Goal: Task Accomplishment & Management: Use online tool/utility

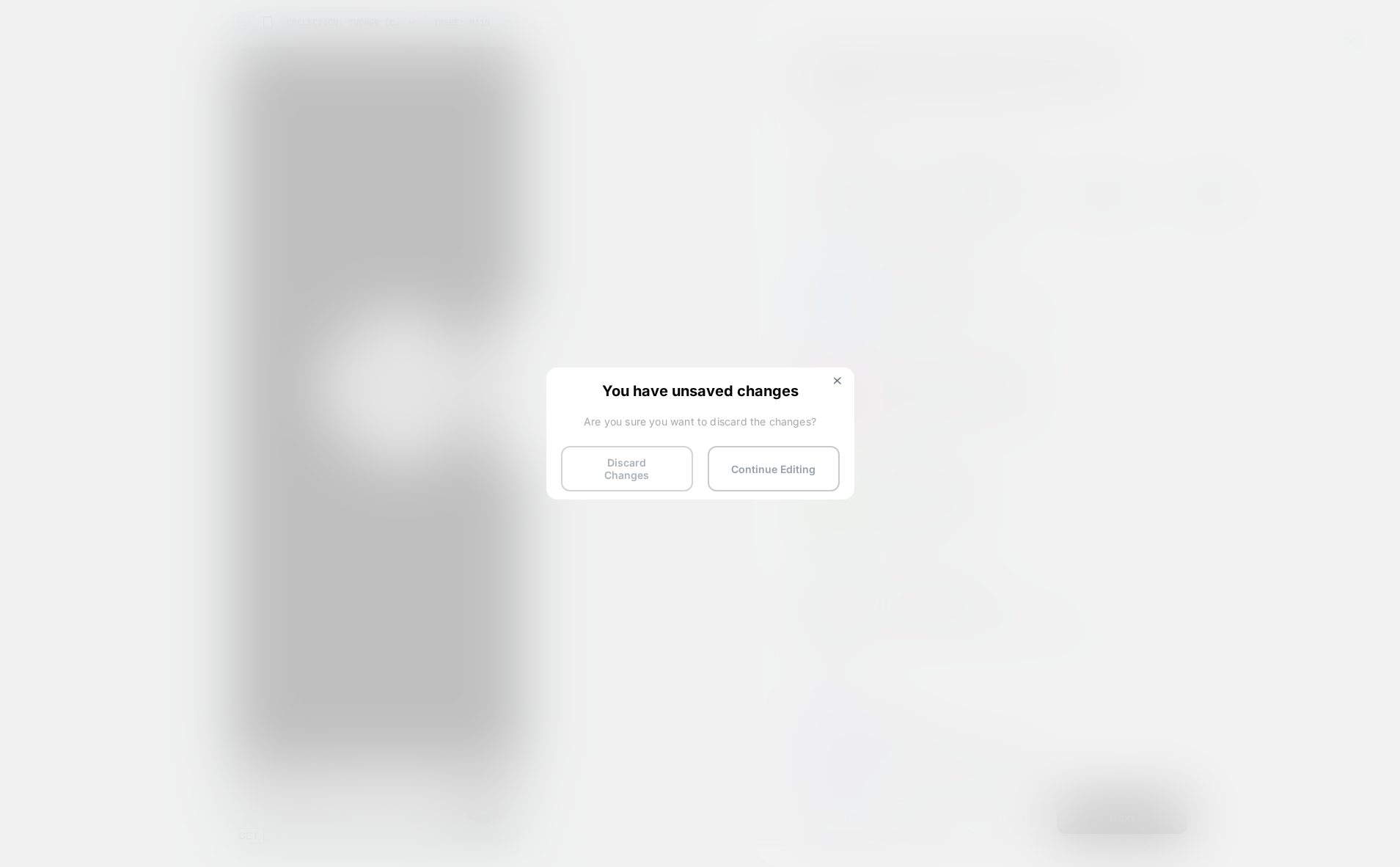
click at [606, 460] on button "Discard Changes" at bounding box center [627, 468] width 132 height 45
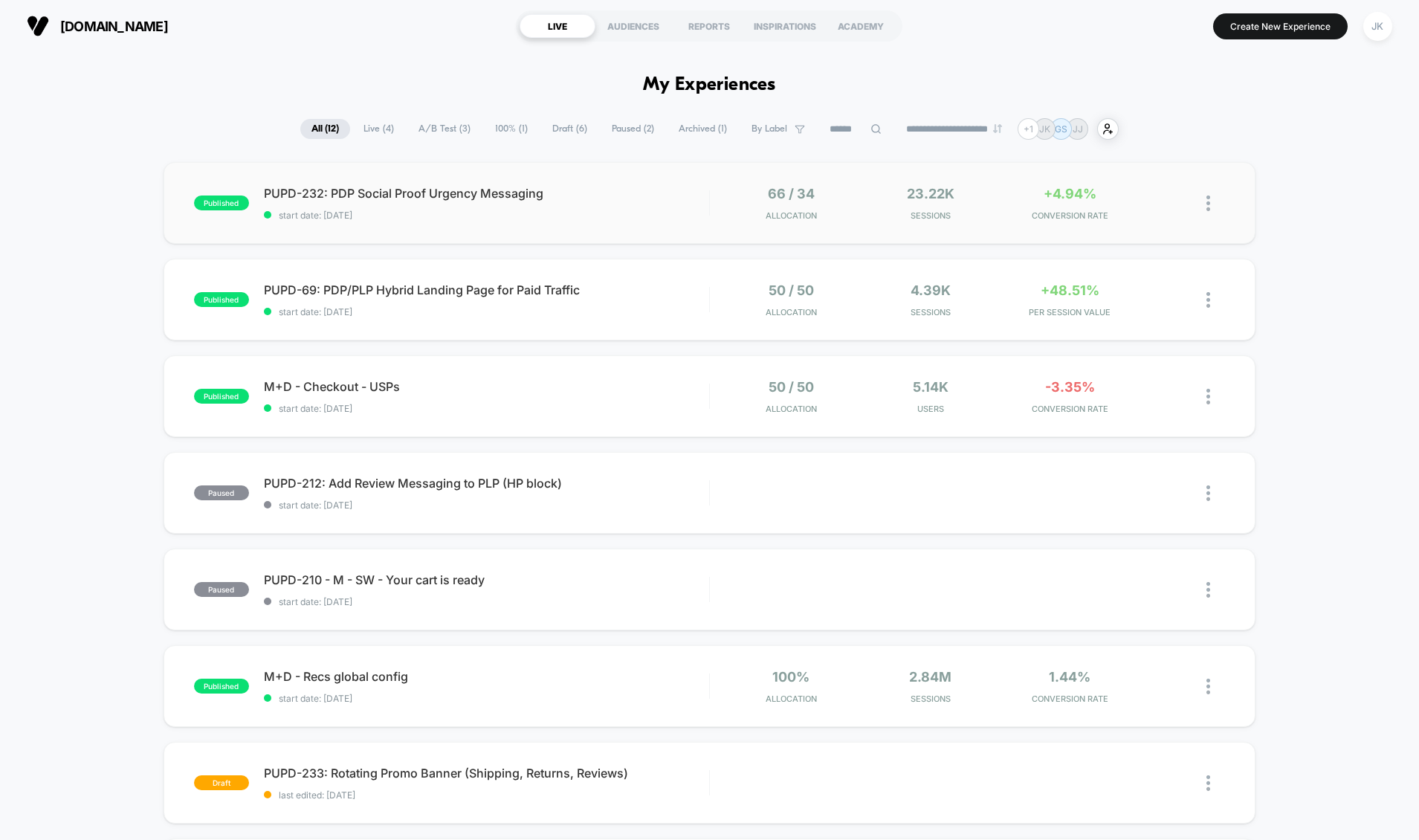
click at [638, 227] on div "published PUPD-232: PDP Social Proof Urgency Messaging start date: [DATE] 66 / …" at bounding box center [710, 203] width 1092 height 82
click at [651, 310] on span "start date: [DATE]" at bounding box center [486, 311] width 445 height 11
click at [556, 422] on div "published M+D - Checkout - USPs start date: [DATE] 50 / 50 Allocation 5.14k Use…" at bounding box center [710, 396] width 1092 height 82
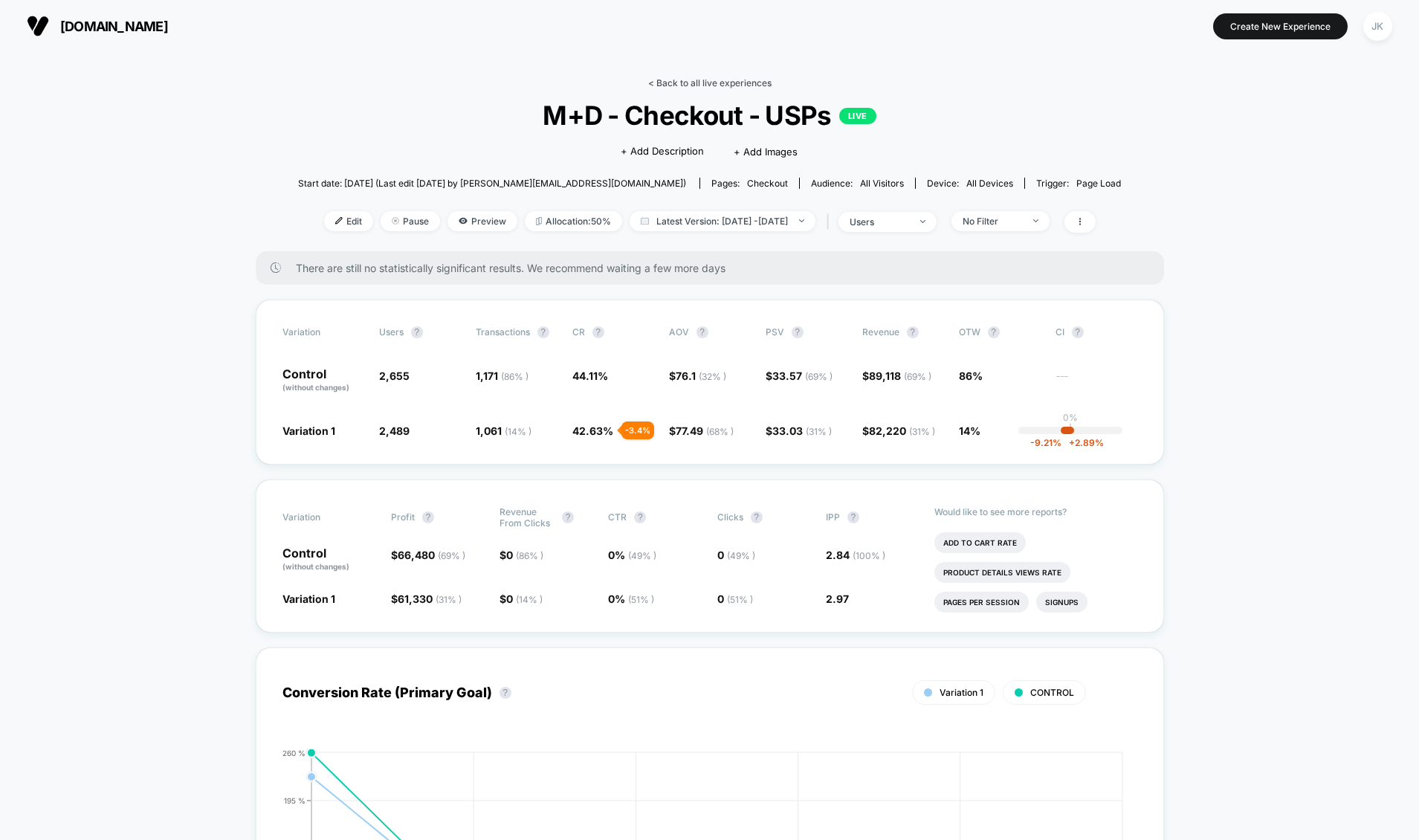
click at [733, 83] on link "< Back to all live experiences" at bounding box center [710, 83] width 124 height 11
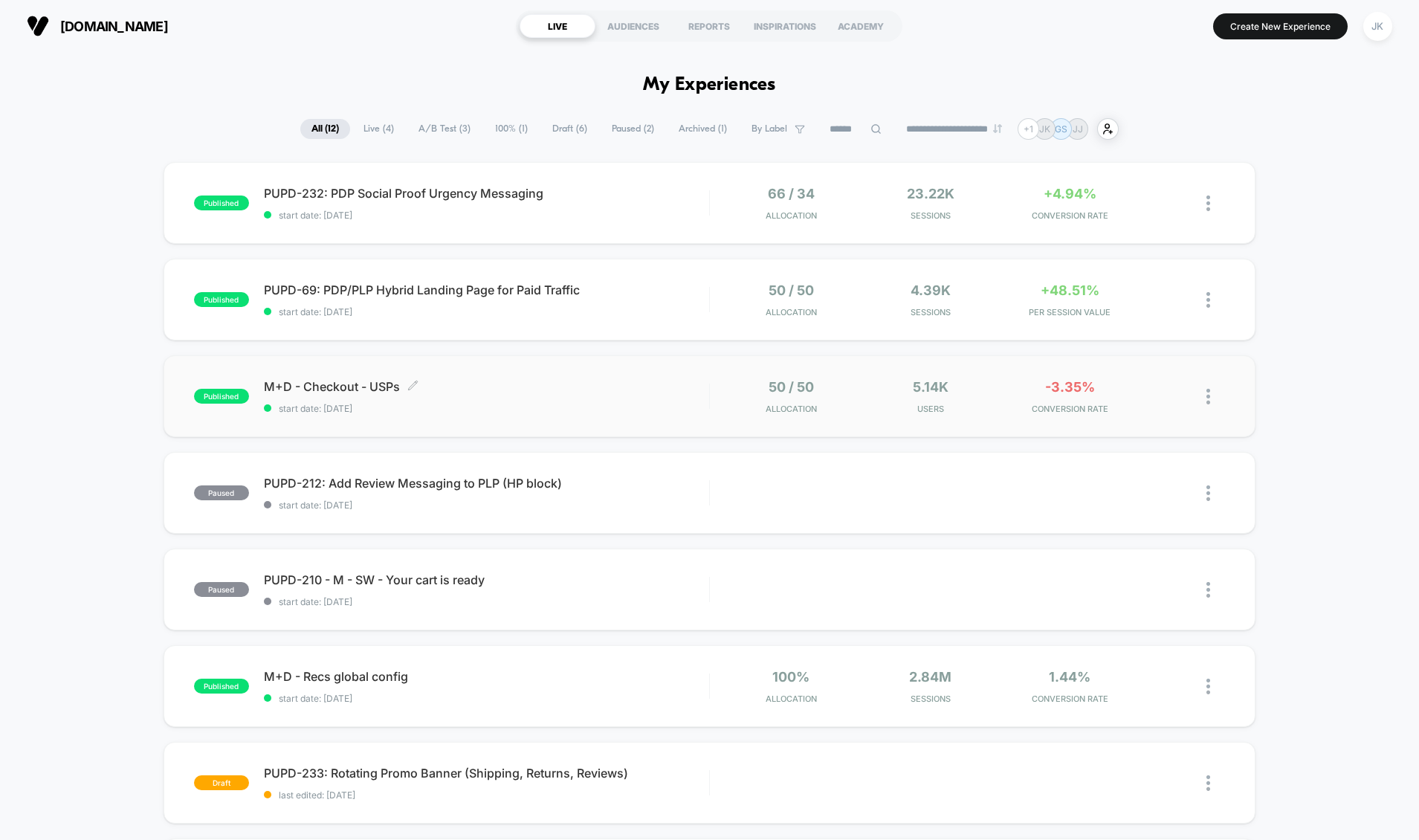
click at [646, 390] on span "M+D - Checkout - USPs Click to edit experience details" at bounding box center [486, 387] width 445 height 15
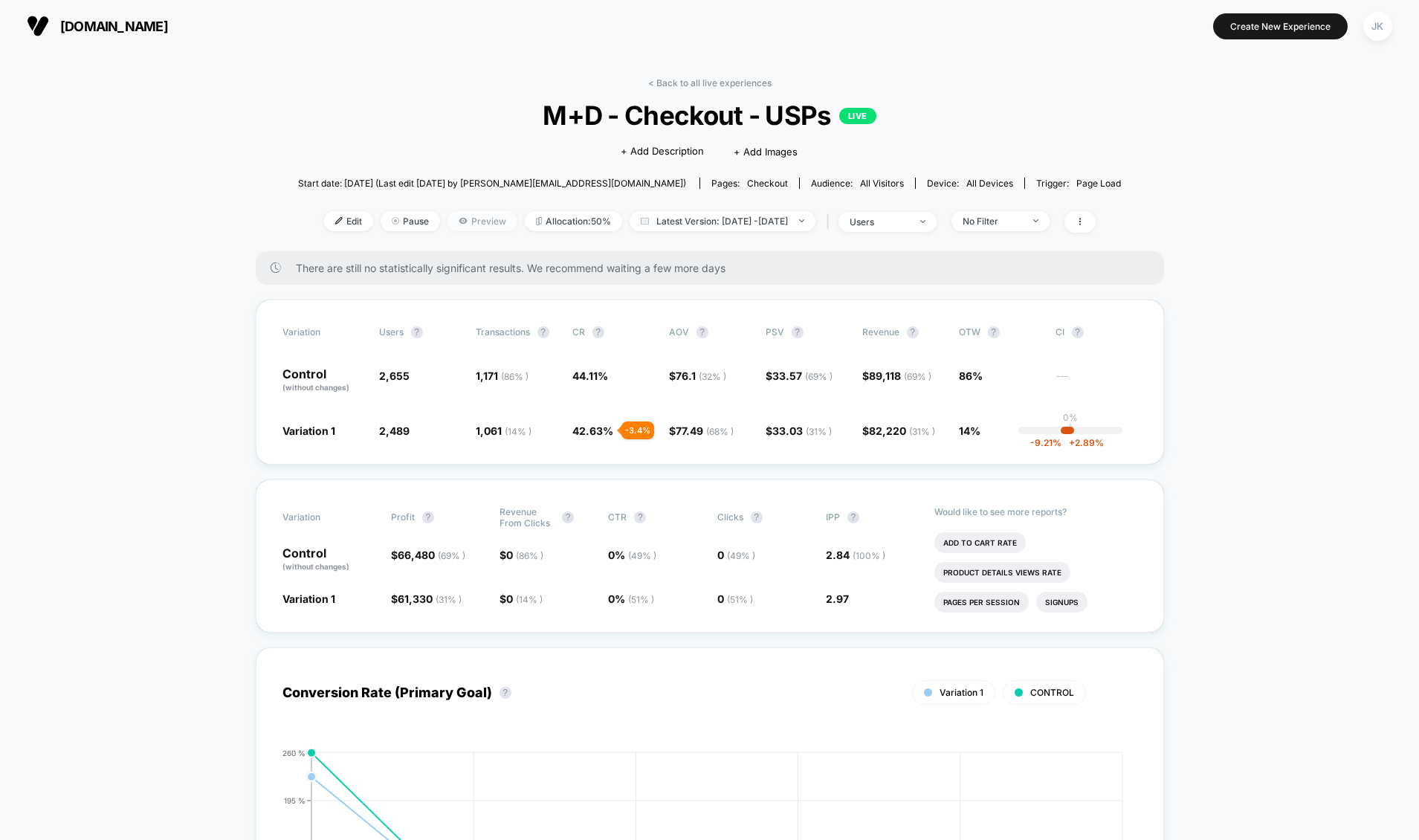
click at [464, 220] on span "Preview" at bounding box center [483, 221] width 70 height 20
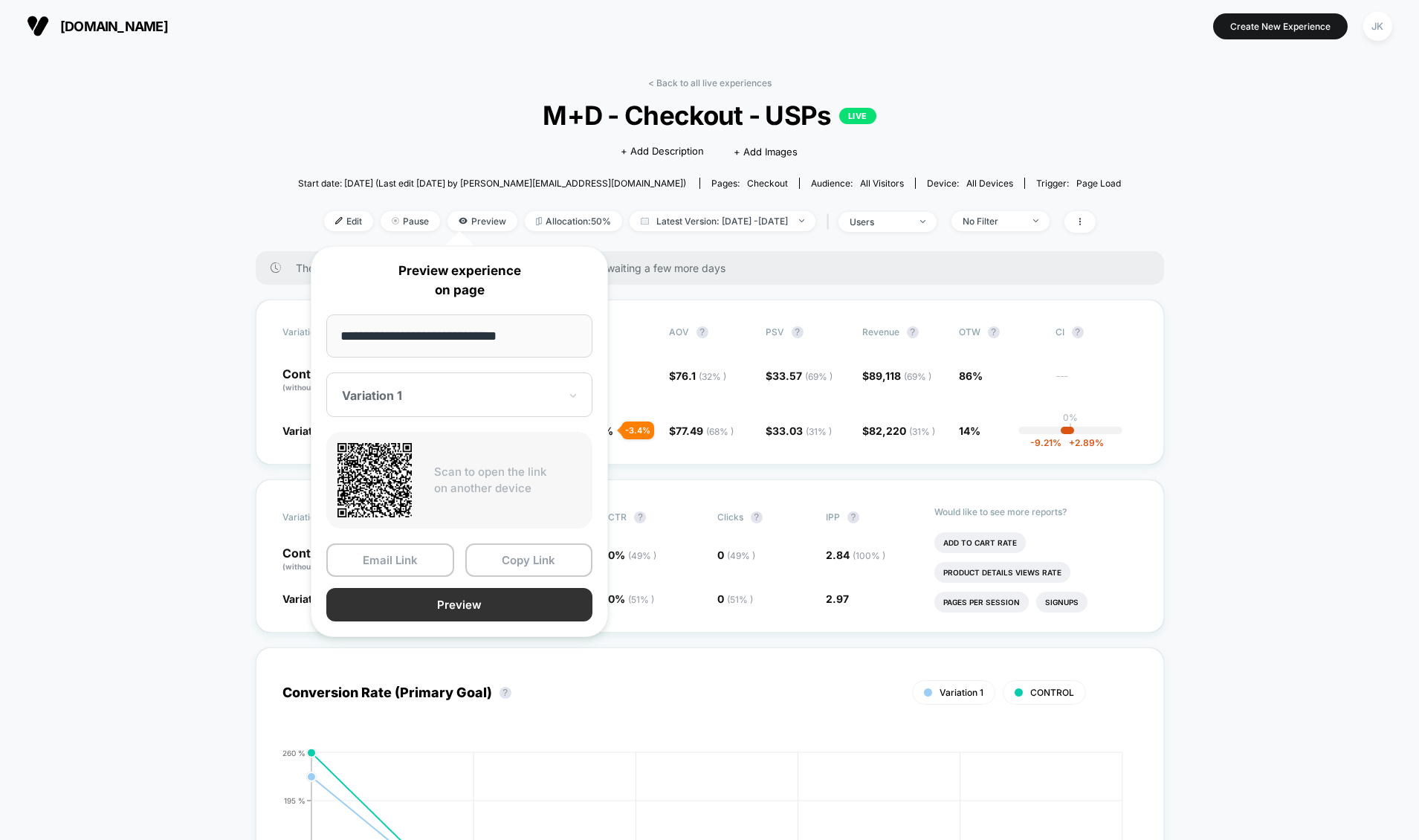
click at [486, 611] on button "Preview" at bounding box center [459, 605] width 266 height 33
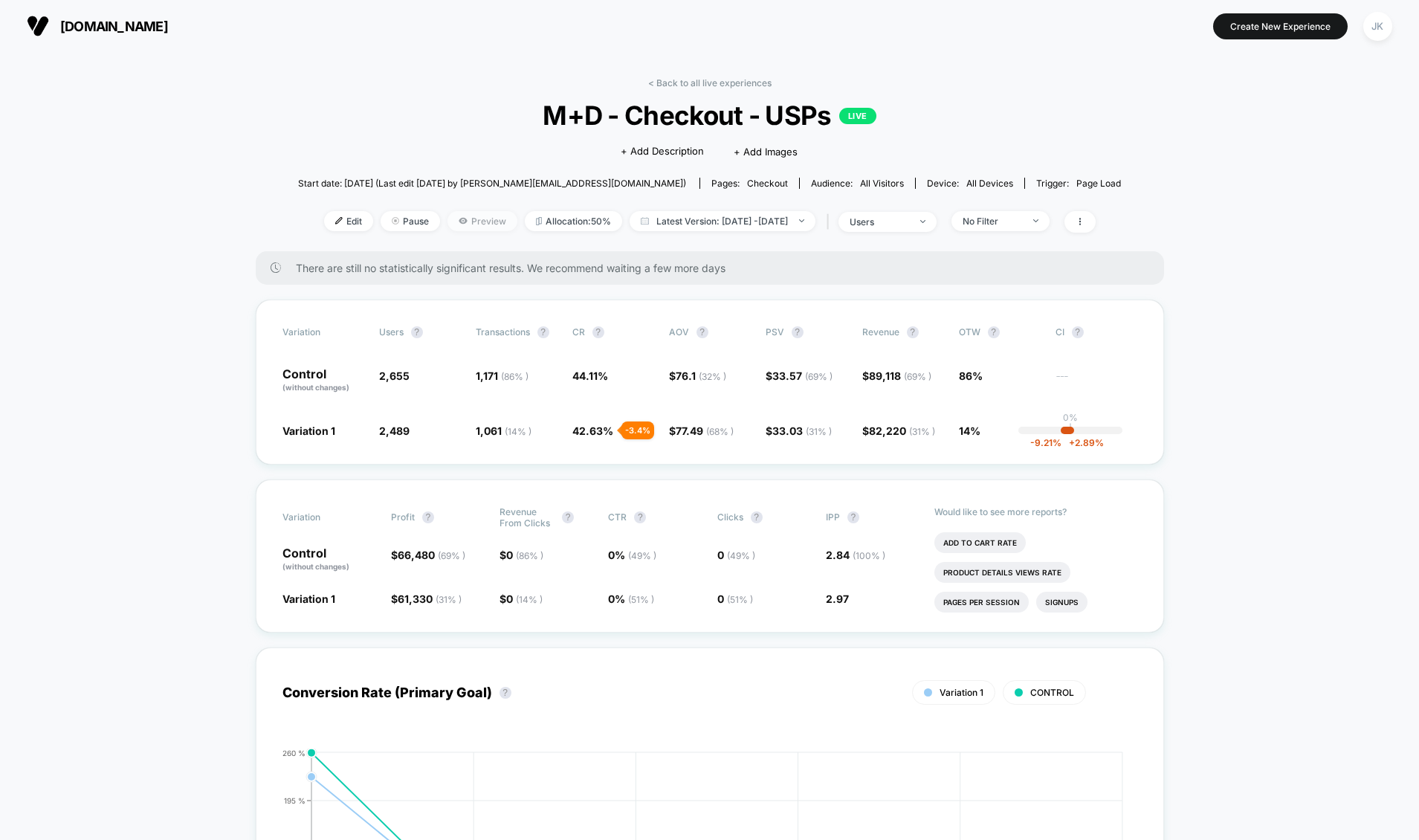
click at [448, 224] on span "Preview" at bounding box center [483, 221] width 70 height 20
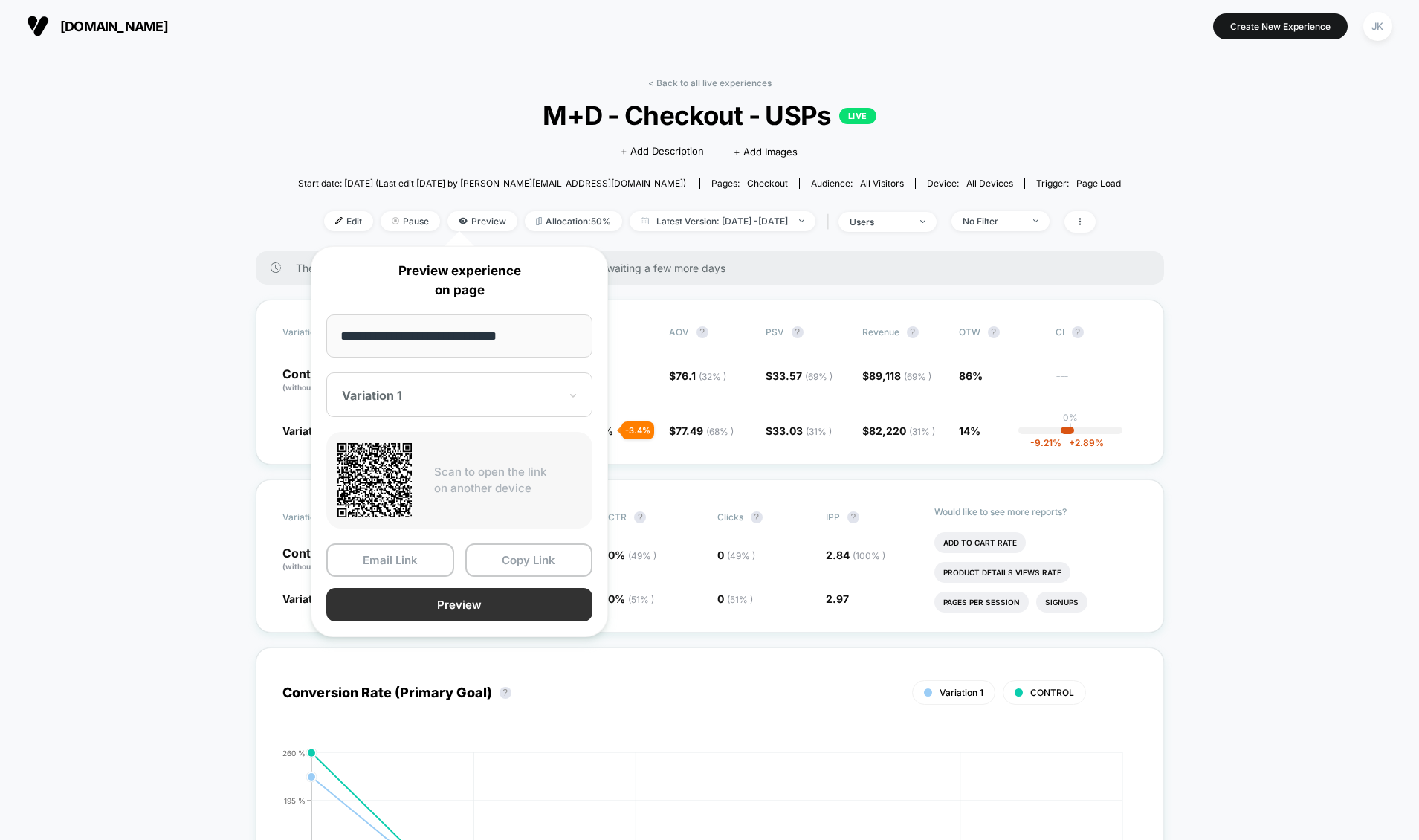
click at [433, 606] on button "Preview" at bounding box center [459, 605] width 266 height 33
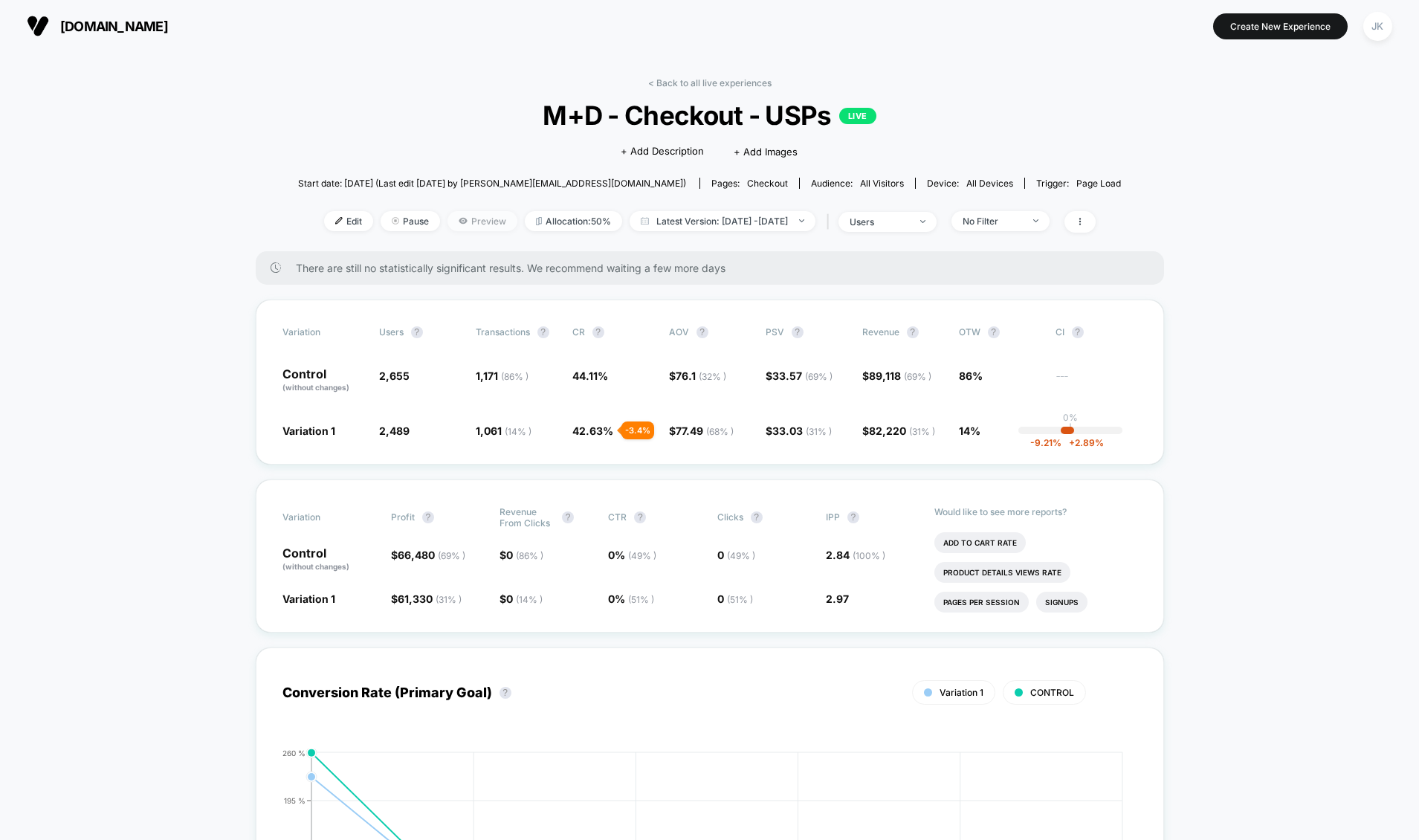
click at [448, 214] on span "Preview" at bounding box center [483, 221] width 70 height 20
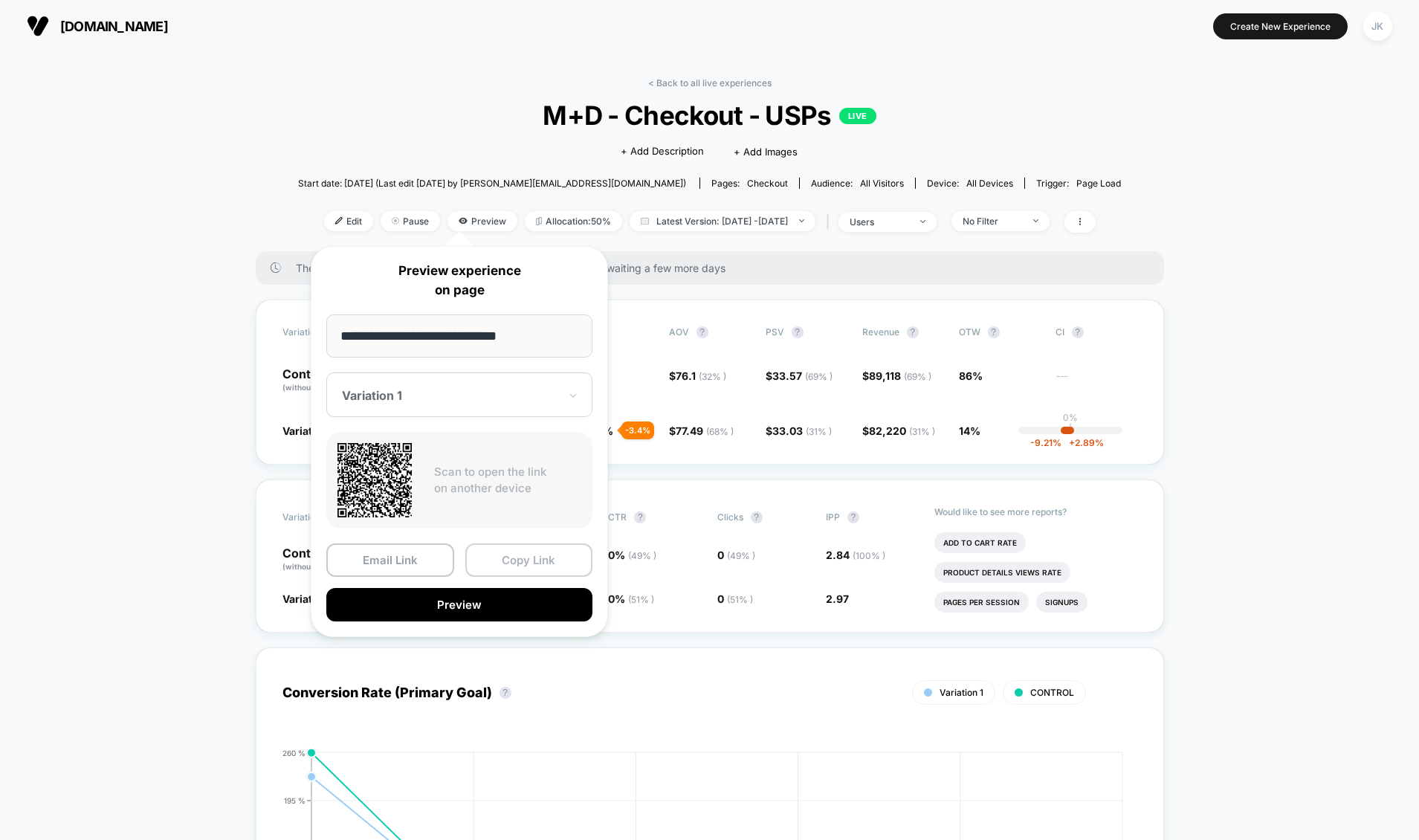
click at [524, 568] on button "Copy Link" at bounding box center [529, 560] width 128 height 33
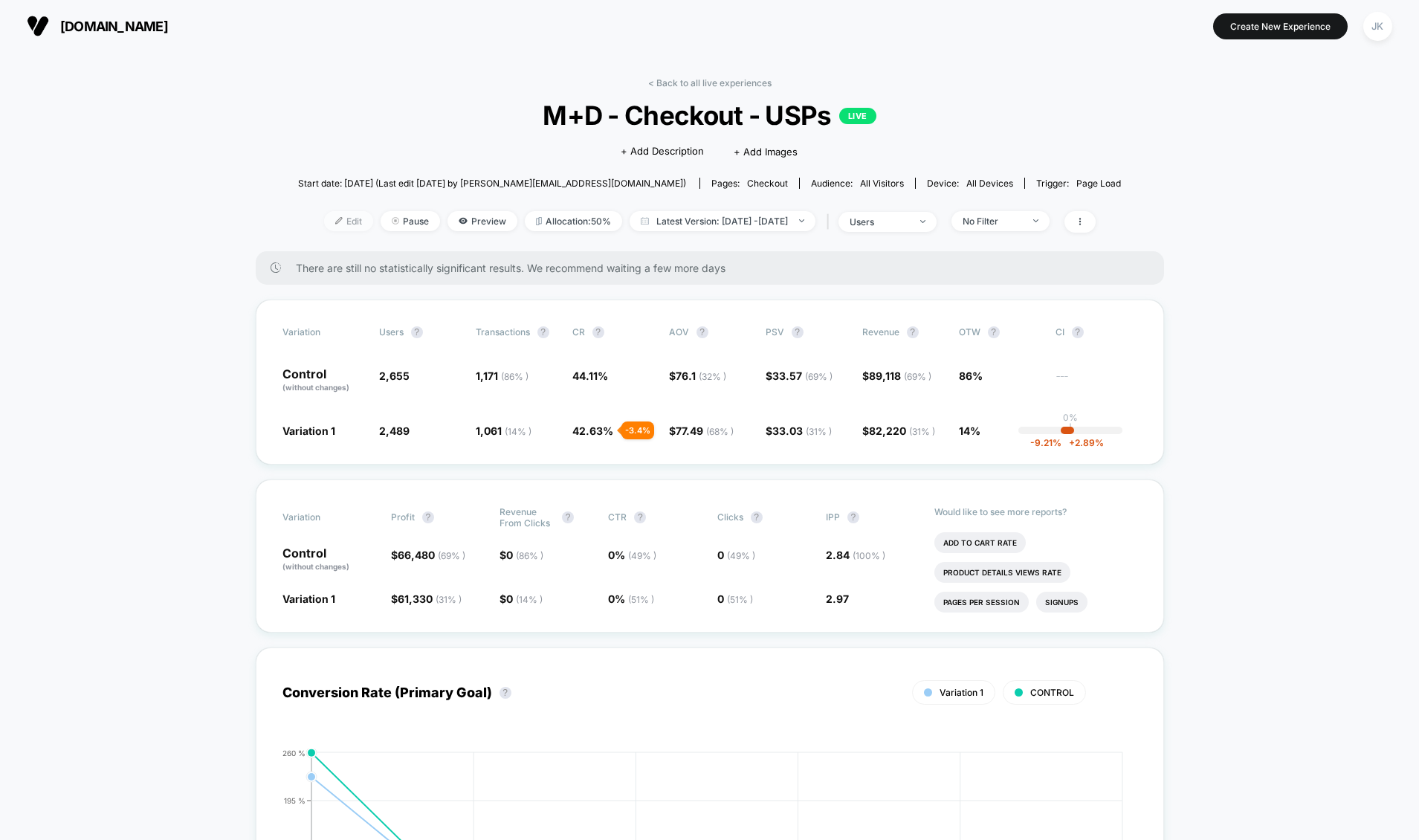
click at [335, 224] on img at bounding box center [338, 220] width 8 height 8
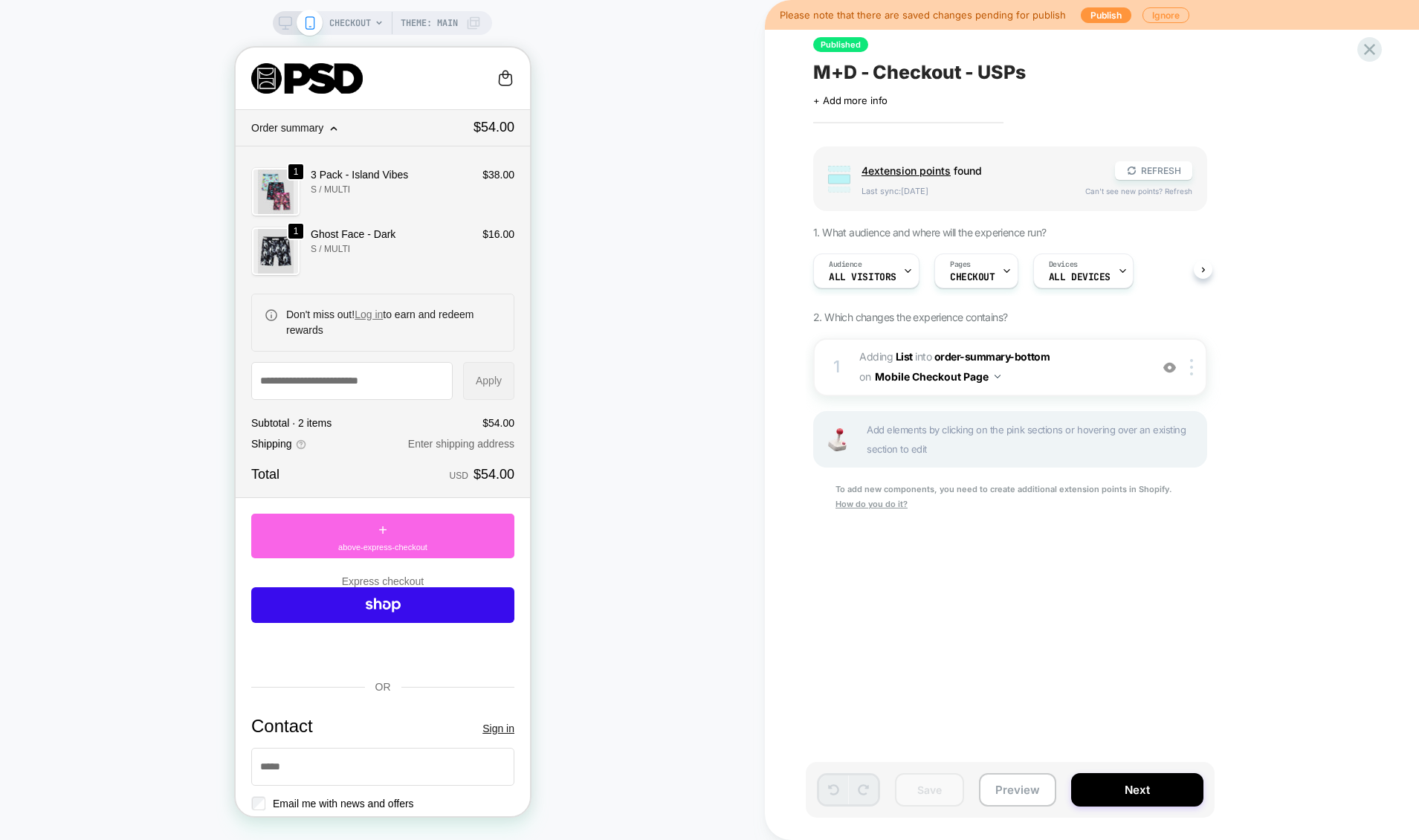
click at [355, 615] on link "Shop Pay" at bounding box center [382, 605] width 263 height 36
click at [388, 623] on link "Shop Pay" at bounding box center [382, 605] width 263 height 36
click at [398, 623] on link "Shop Pay" at bounding box center [382, 605] width 263 height 36
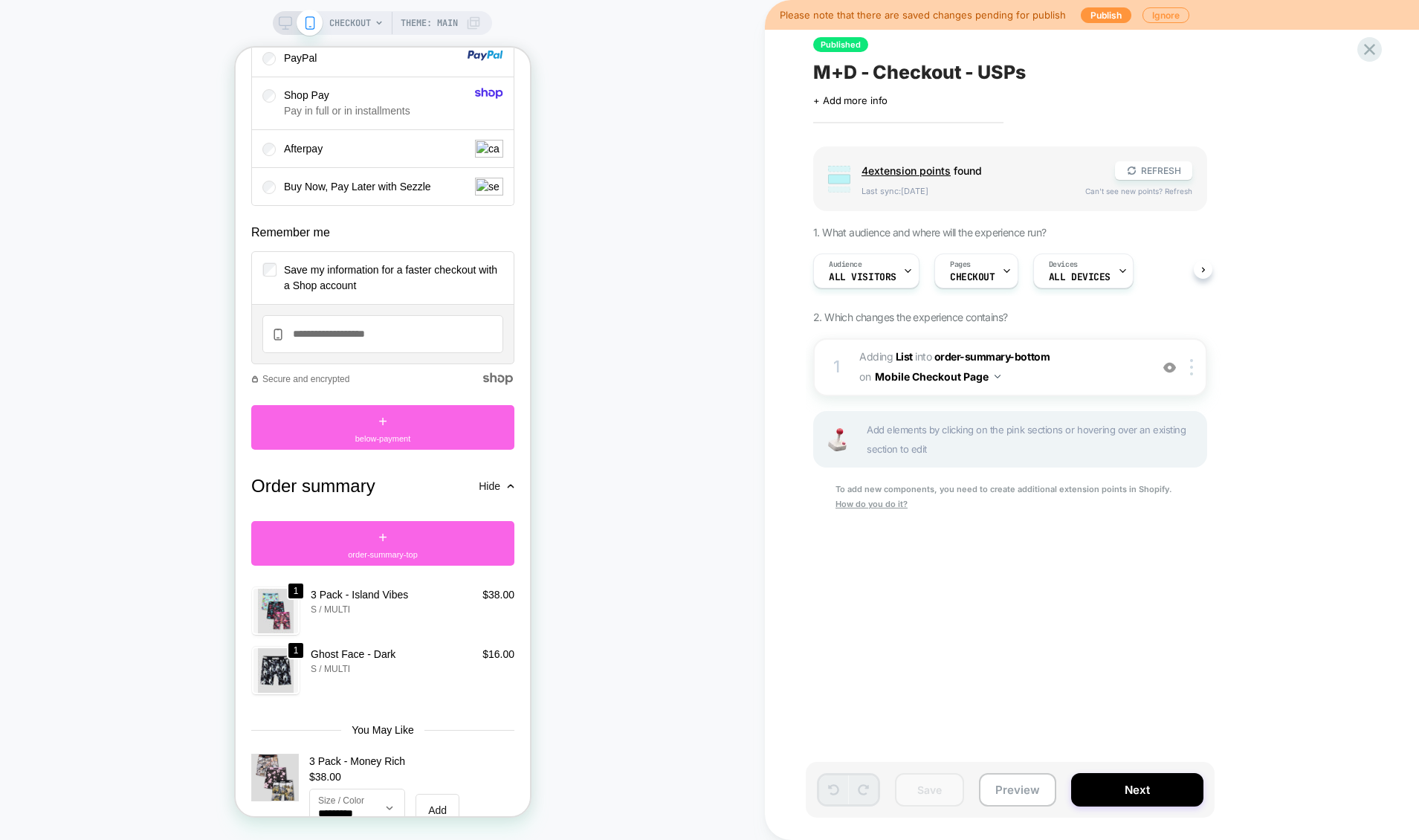
scroll to position [2381, 0]
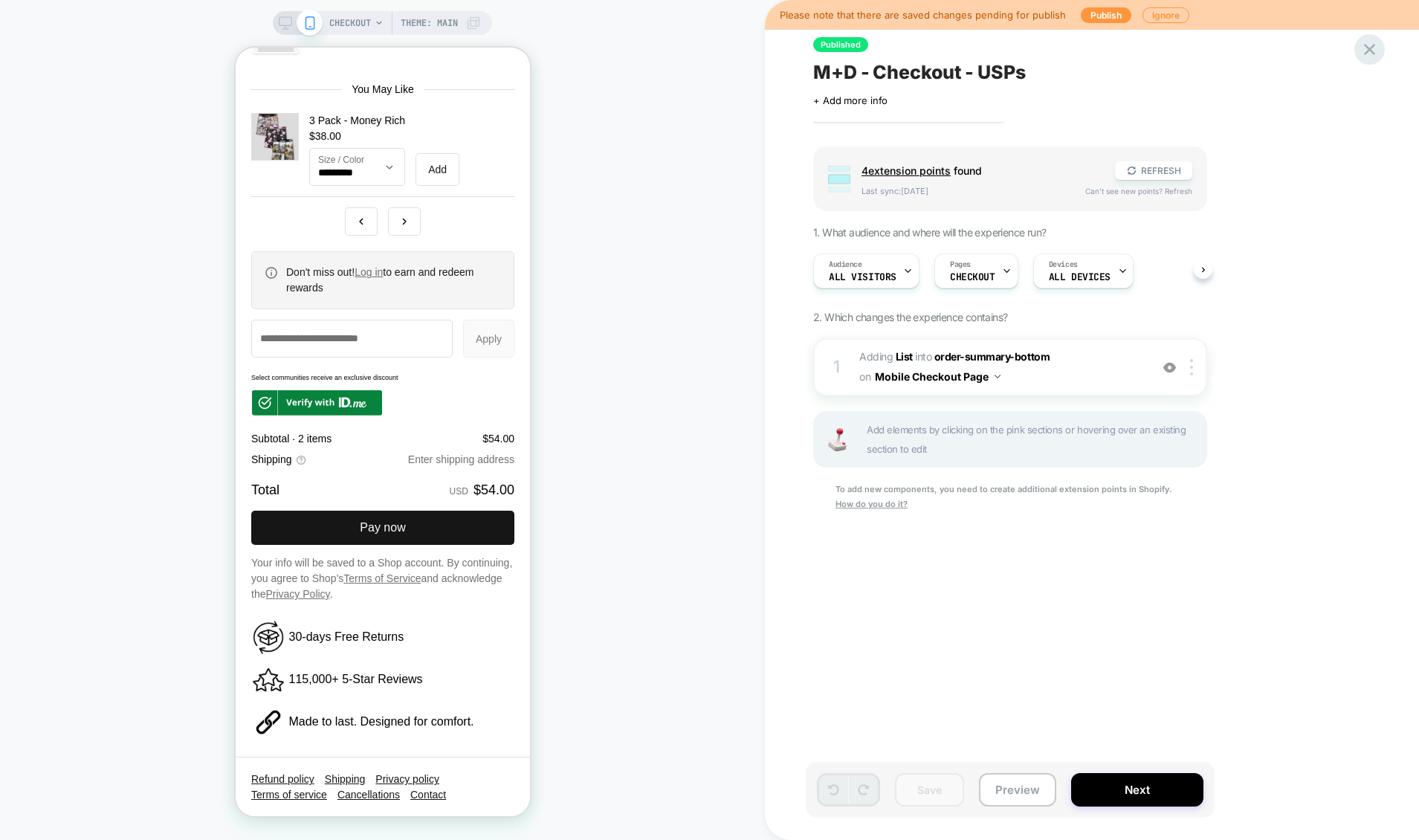
click at [1363, 58] on icon at bounding box center [1370, 49] width 20 height 20
